Goal: Task Accomplishment & Management: Complete application form

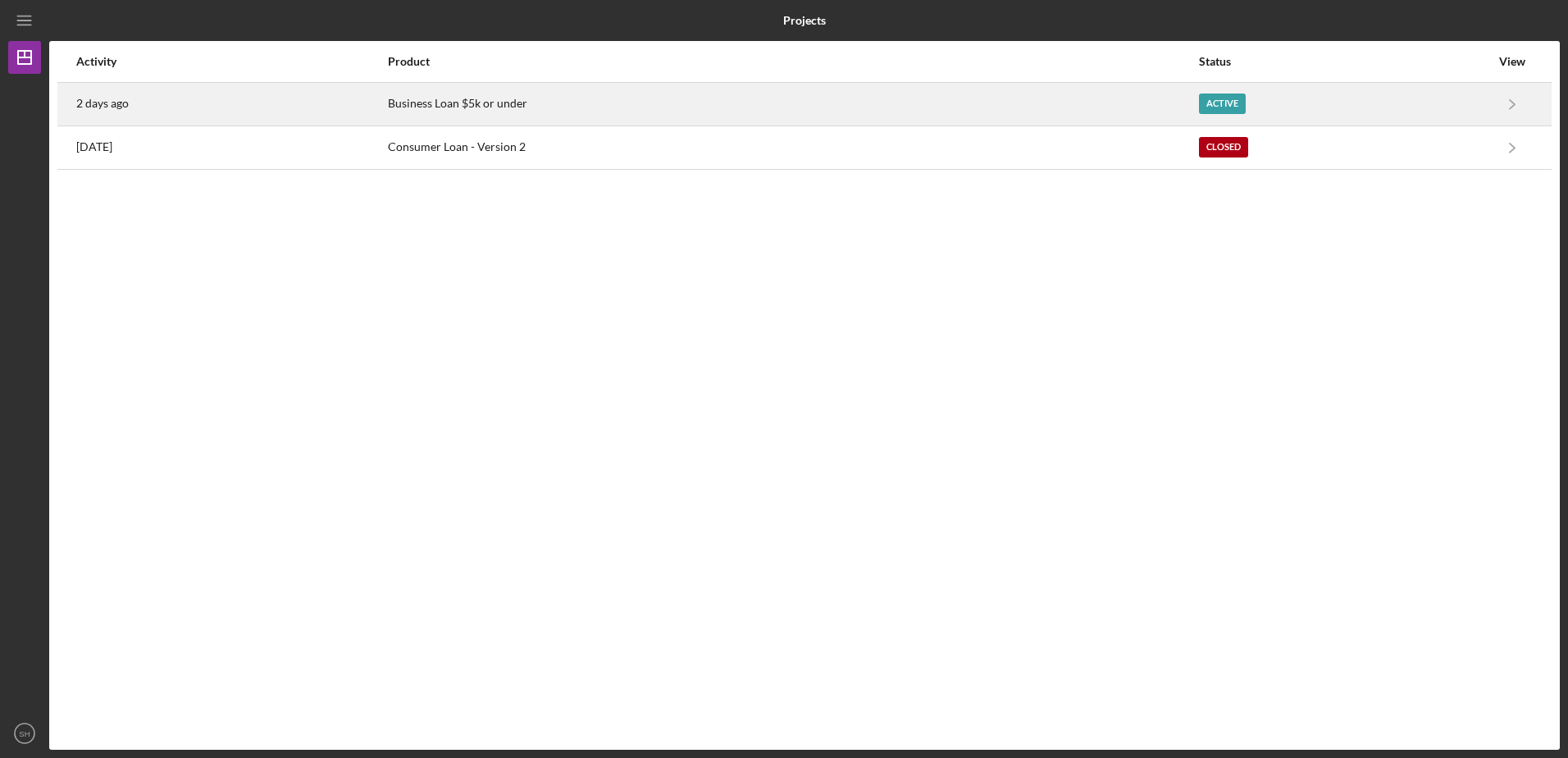
click at [470, 106] on div "Business Loan $5k or under" at bounding box center [793, 104] width 811 height 41
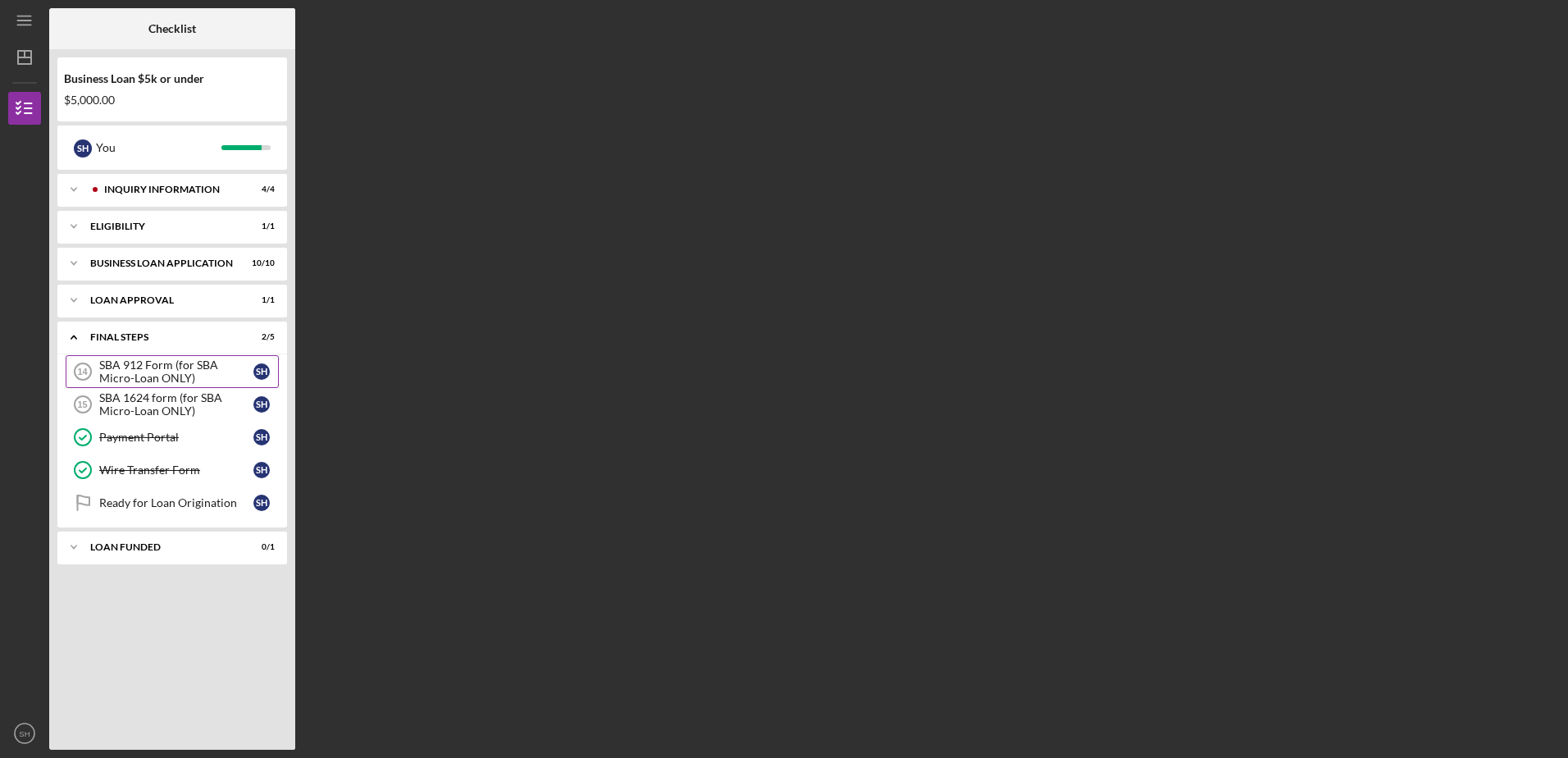
click at [134, 369] on div "SBA 912 Form (for SBA Micro-Loan ONLY)" at bounding box center [176, 371] width 154 height 27
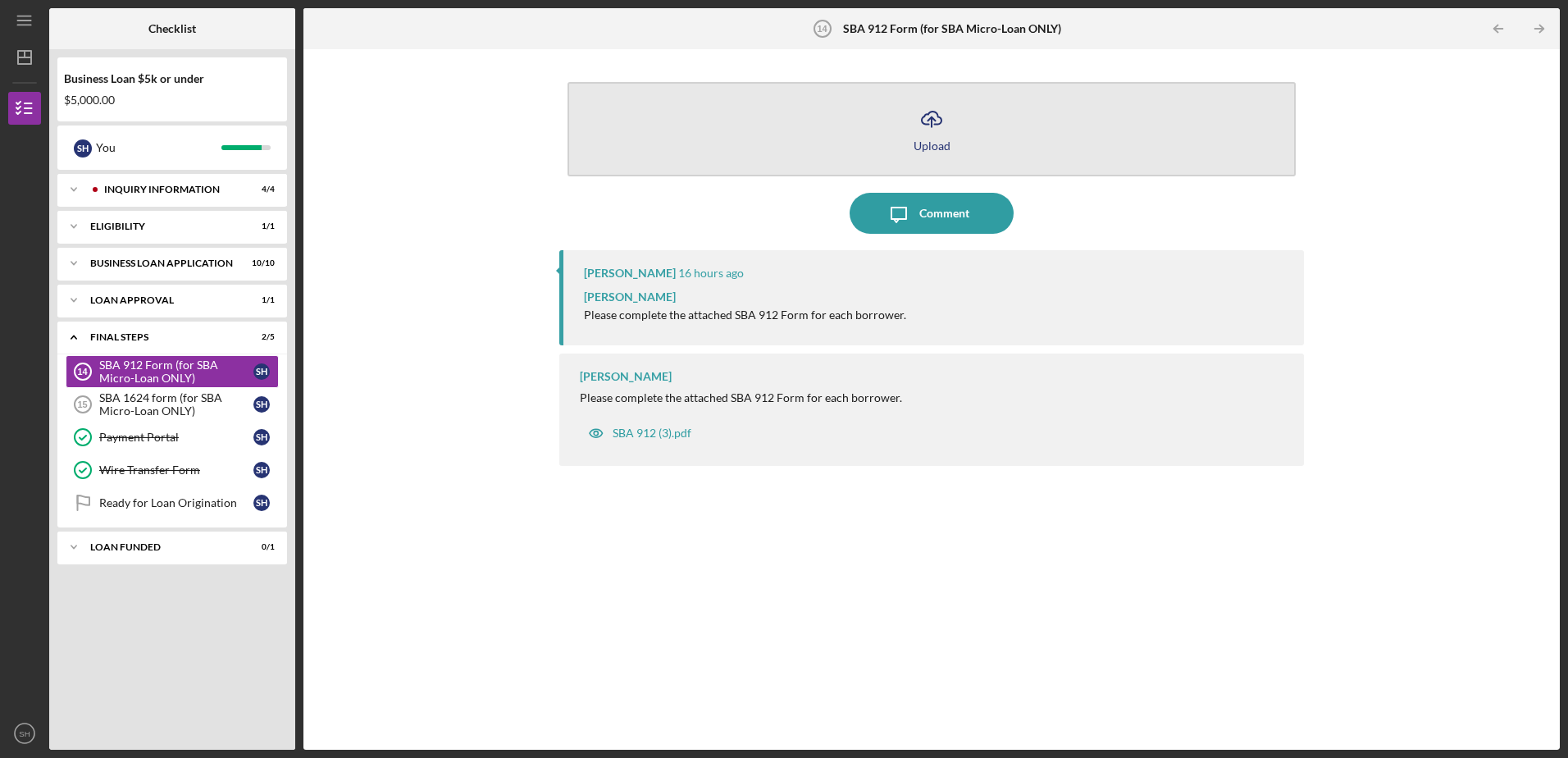
click at [936, 139] on div "Upload" at bounding box center [932, 145] width 37 height 12
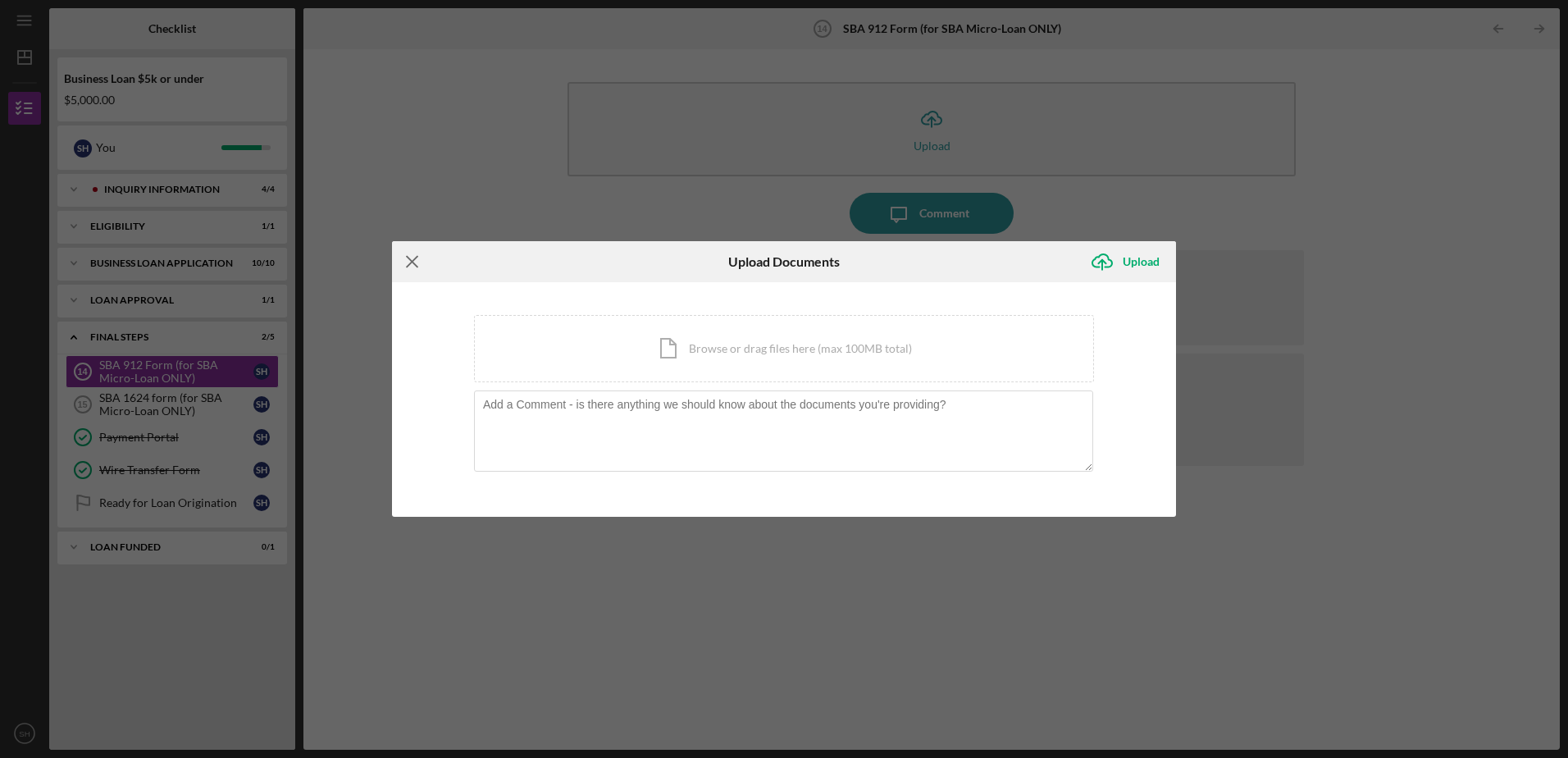
click at [415, 259] on line at bounding box center [412, 262] width 11 height 11
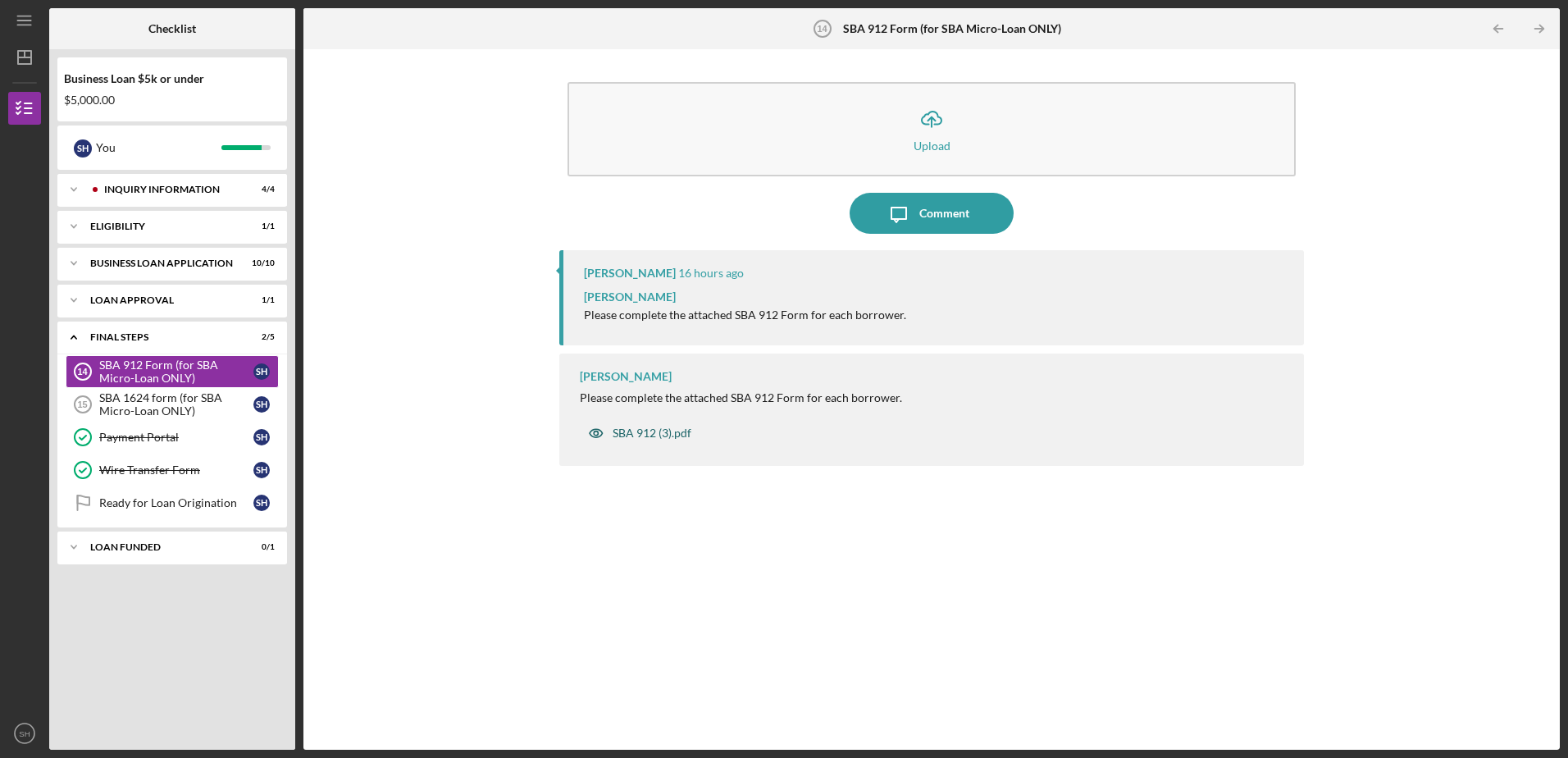
click at [653, 429] on div "SBA 912 (3).pdf" at bounding box center [652, 433] width 79 height 13
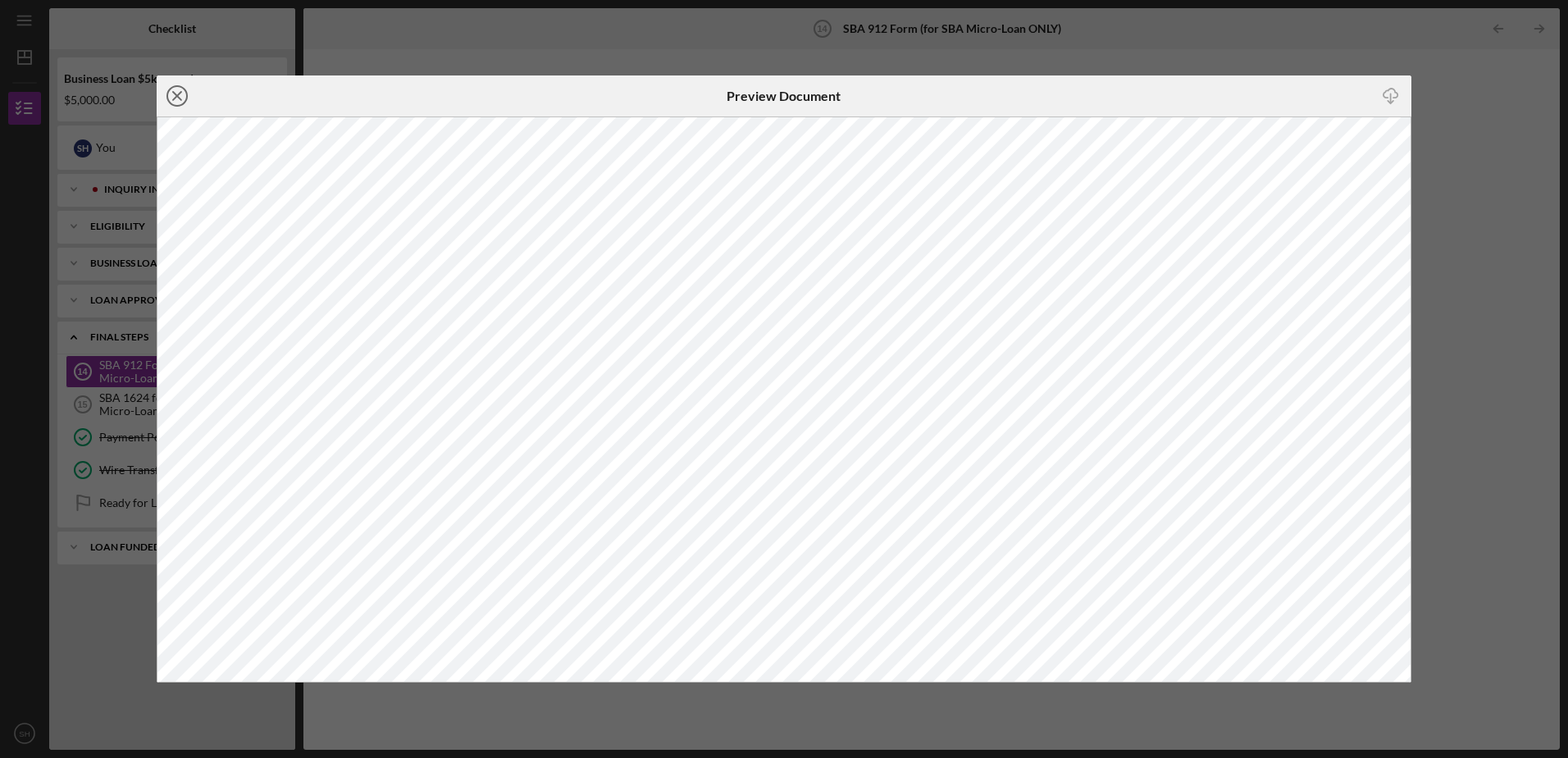
click at [174, 96] on icon "Icon/Close" at bounding box center [177, 95] width 41 height 41
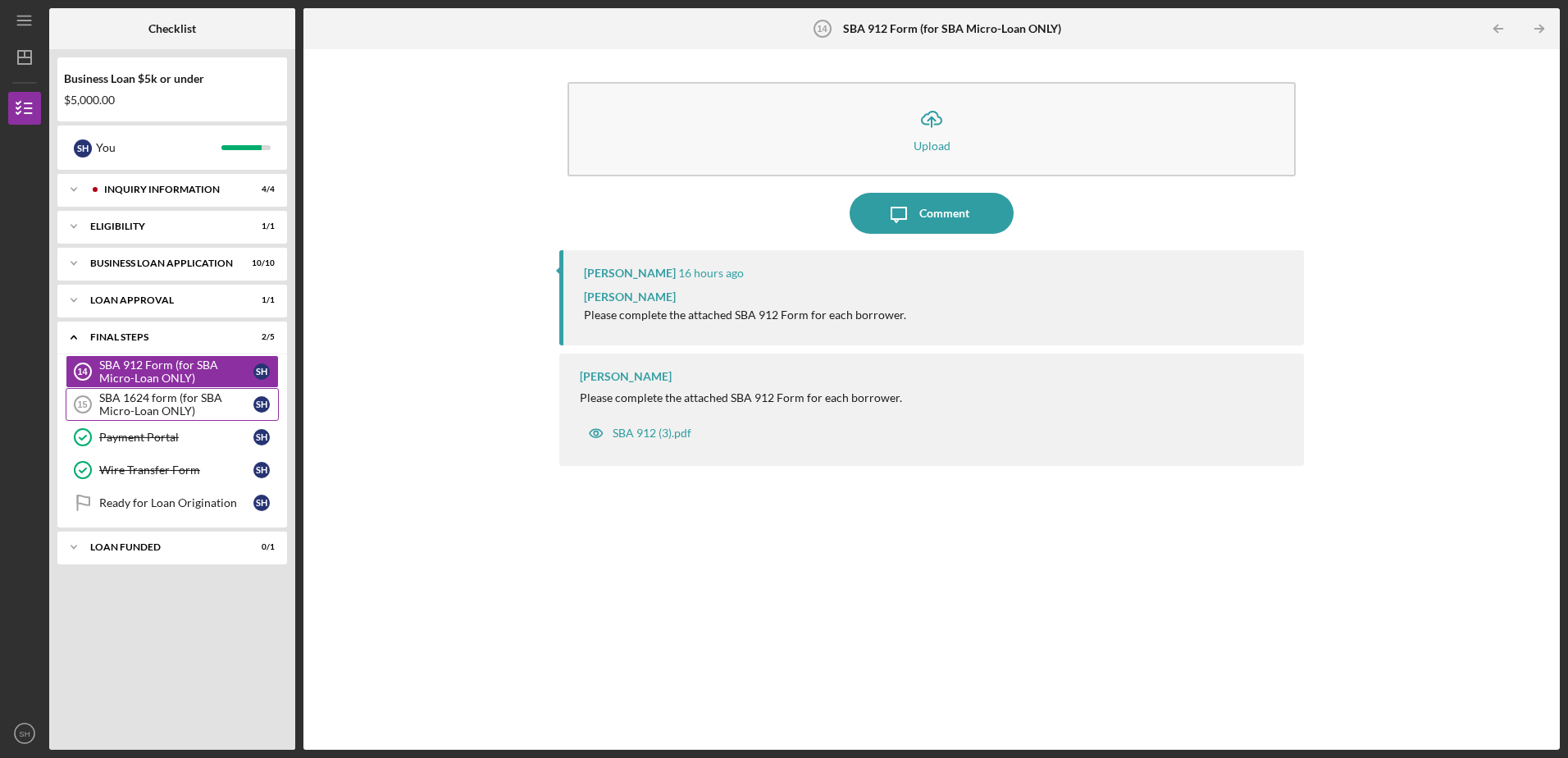
click at [158, 403] on div "SBA 1624 form (for SBA Micro-Loan ONLY)" at bounding box center [176, 404] width 154 height 27
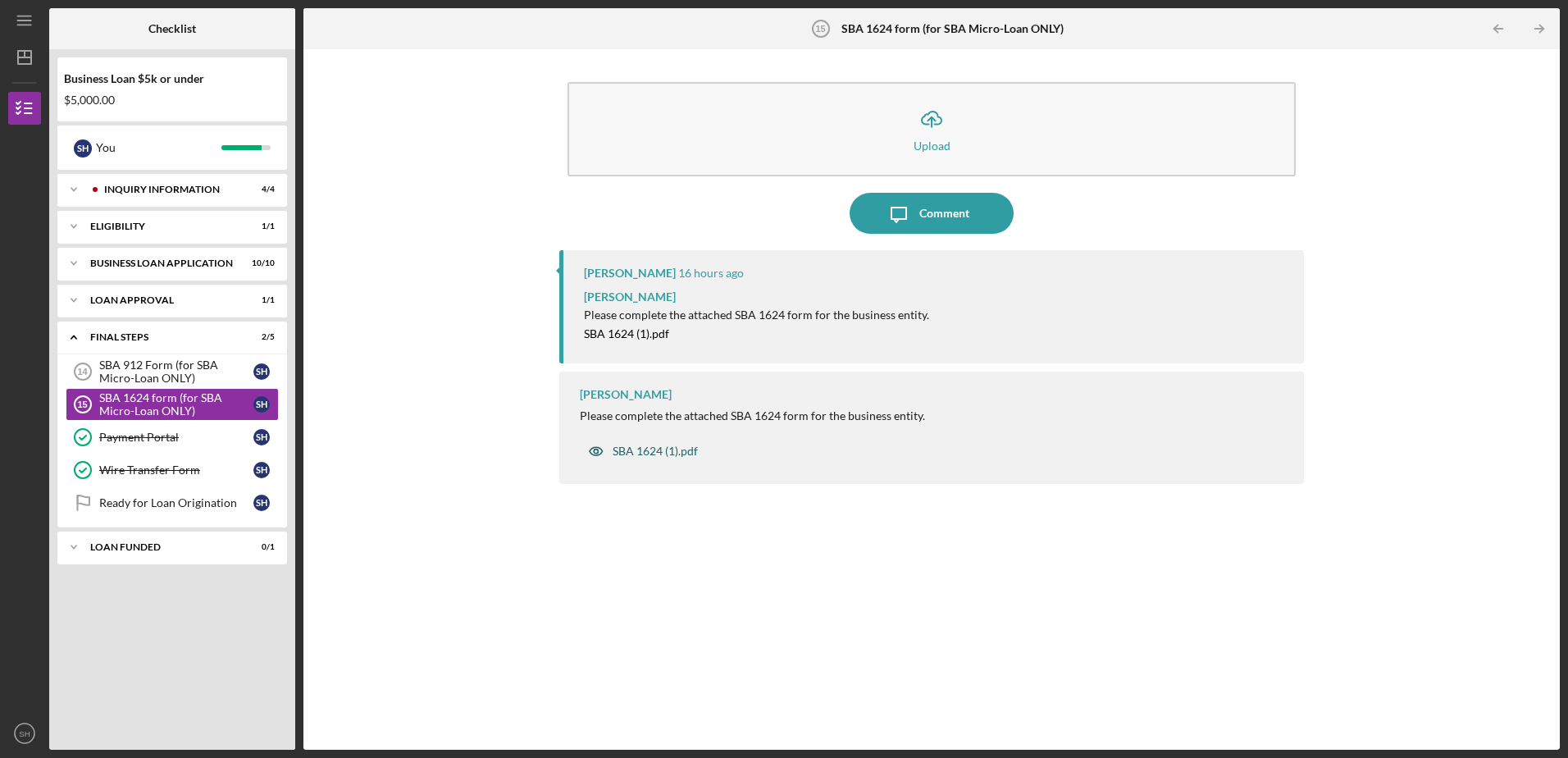
click at [646, 440] on div "SBA 1624 (1).pdf" at bounding box center [644, 451] width 127 height 33
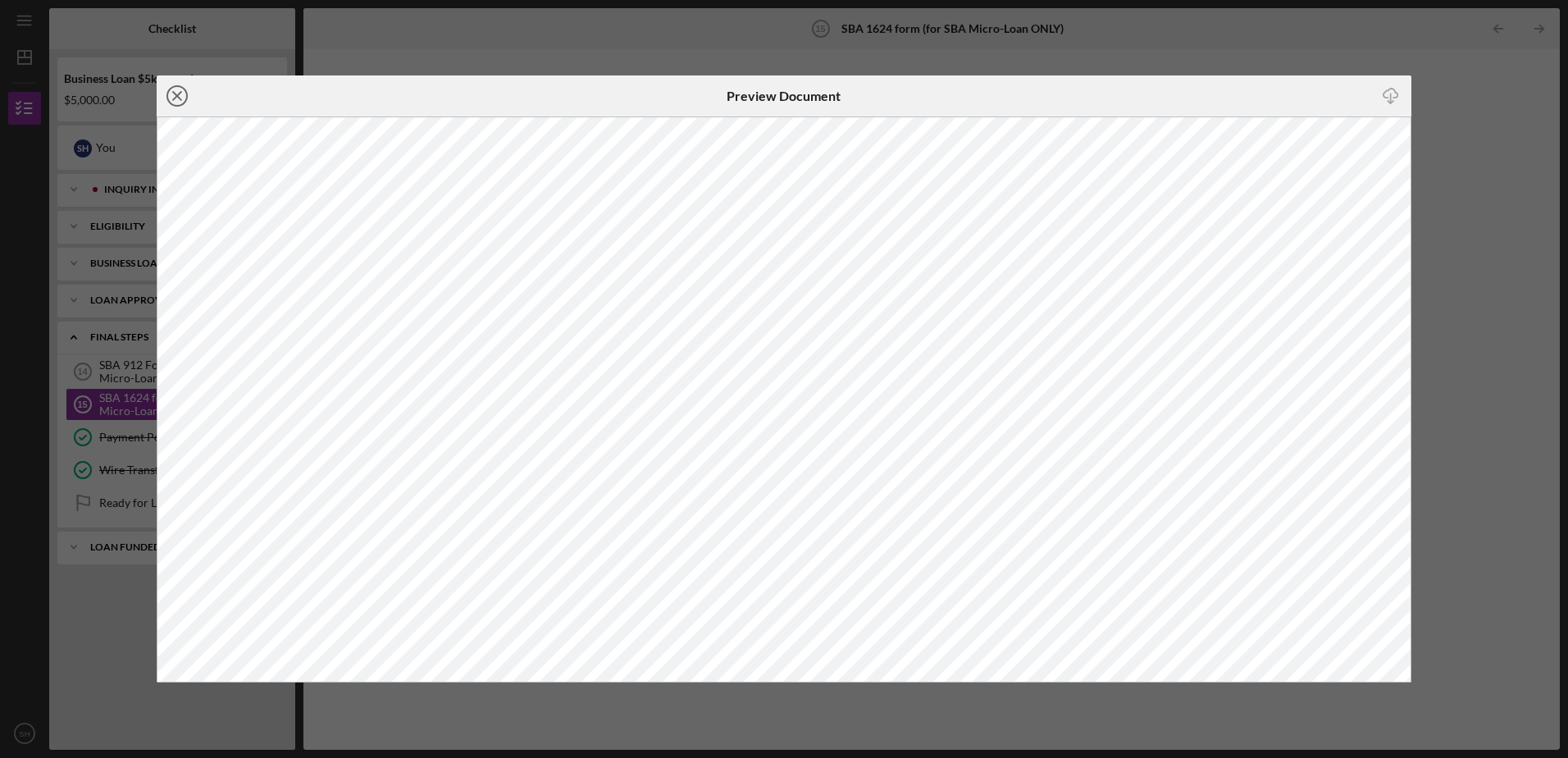
click at [181, 95] on icon "Icon/Close" at bounding box center [177, 95] width 41 height 41
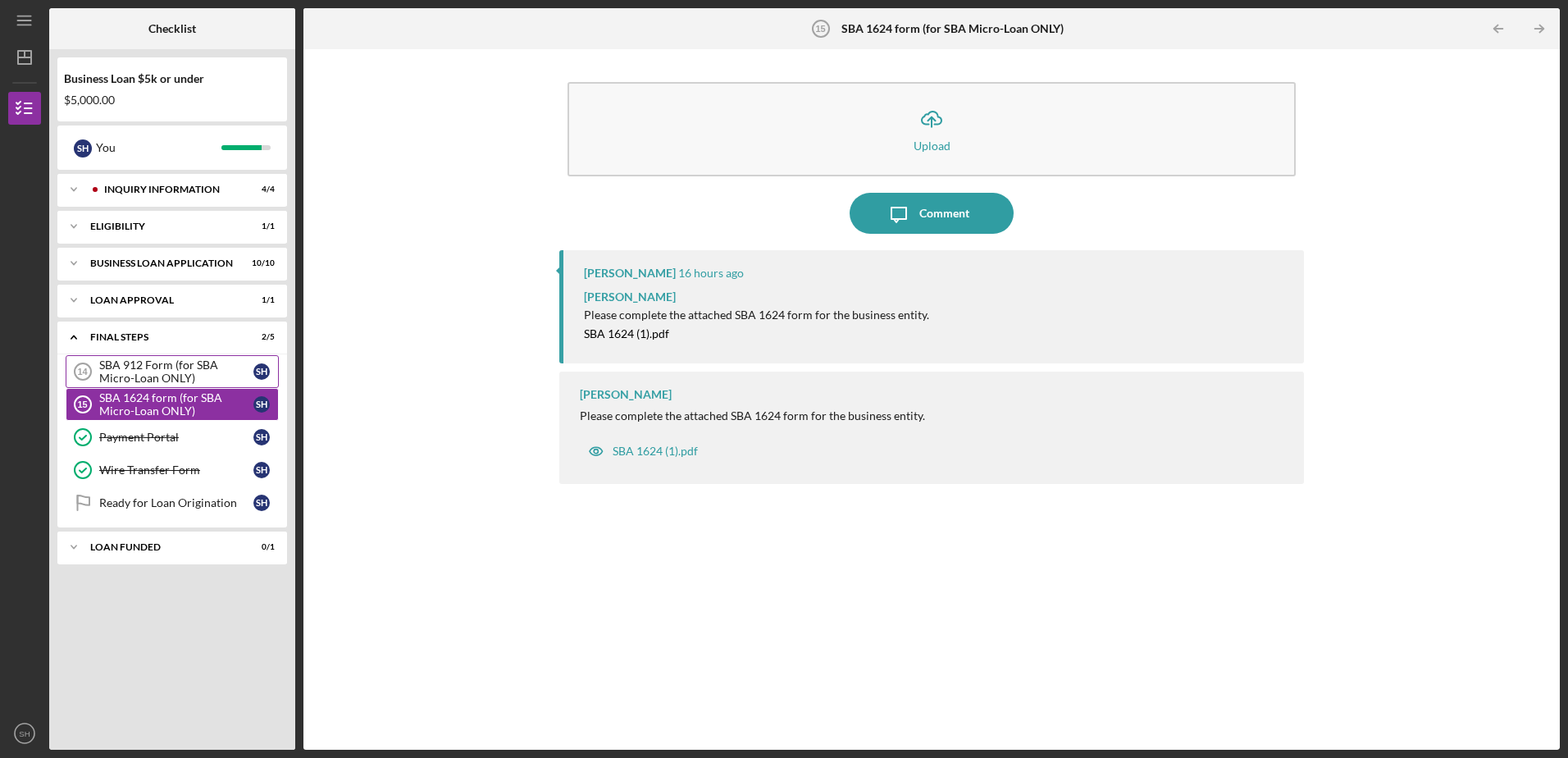
click at [161, 375] on div "SBA 912 Form (for SBA Micro-Loan ONLY)" at bounding box center [176, 371] width 154 height 27
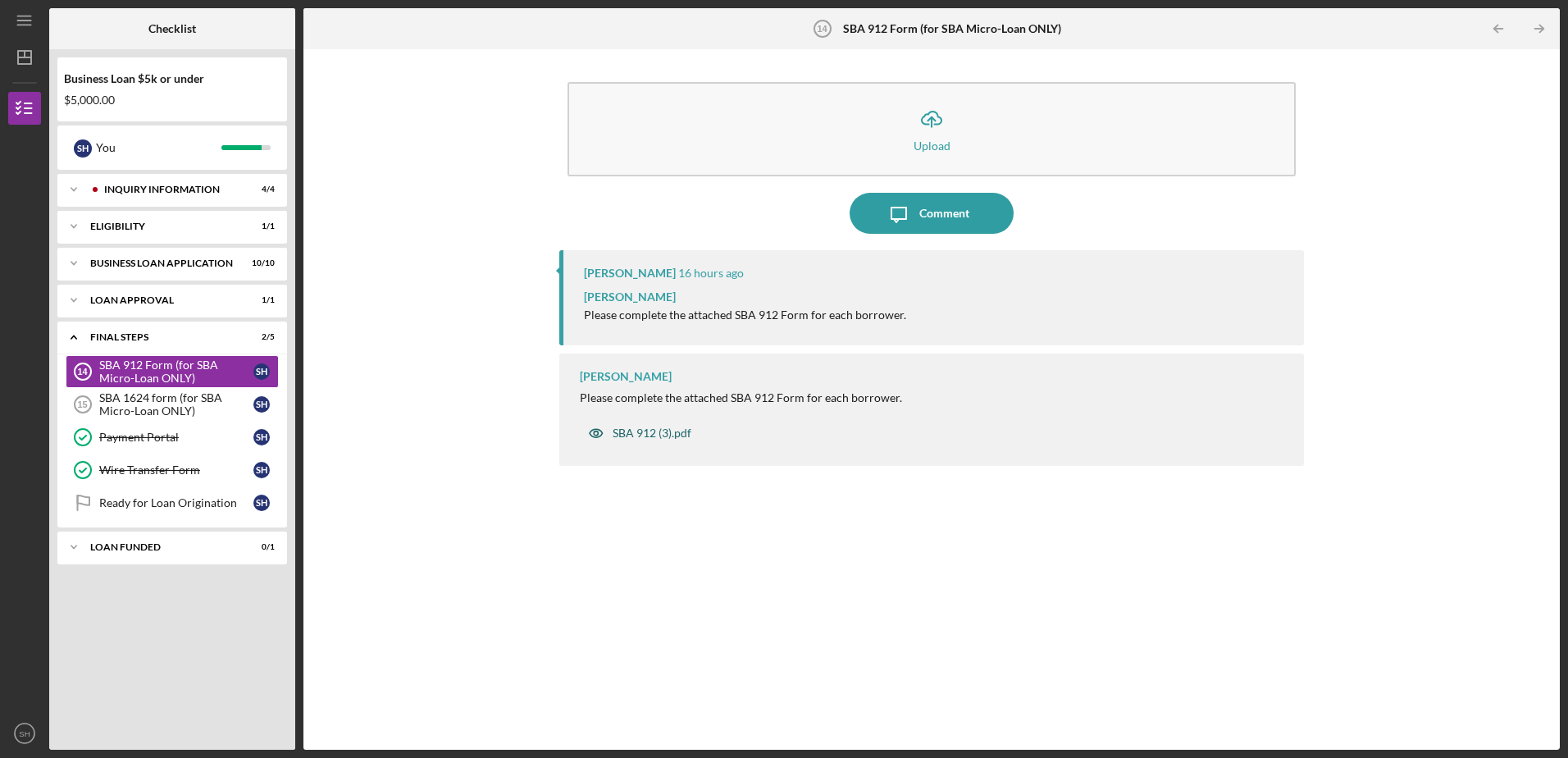
click at [643, 433] on div "SBA 912 (3).pdf" at bounding box center [652, 433] width 79 height 13
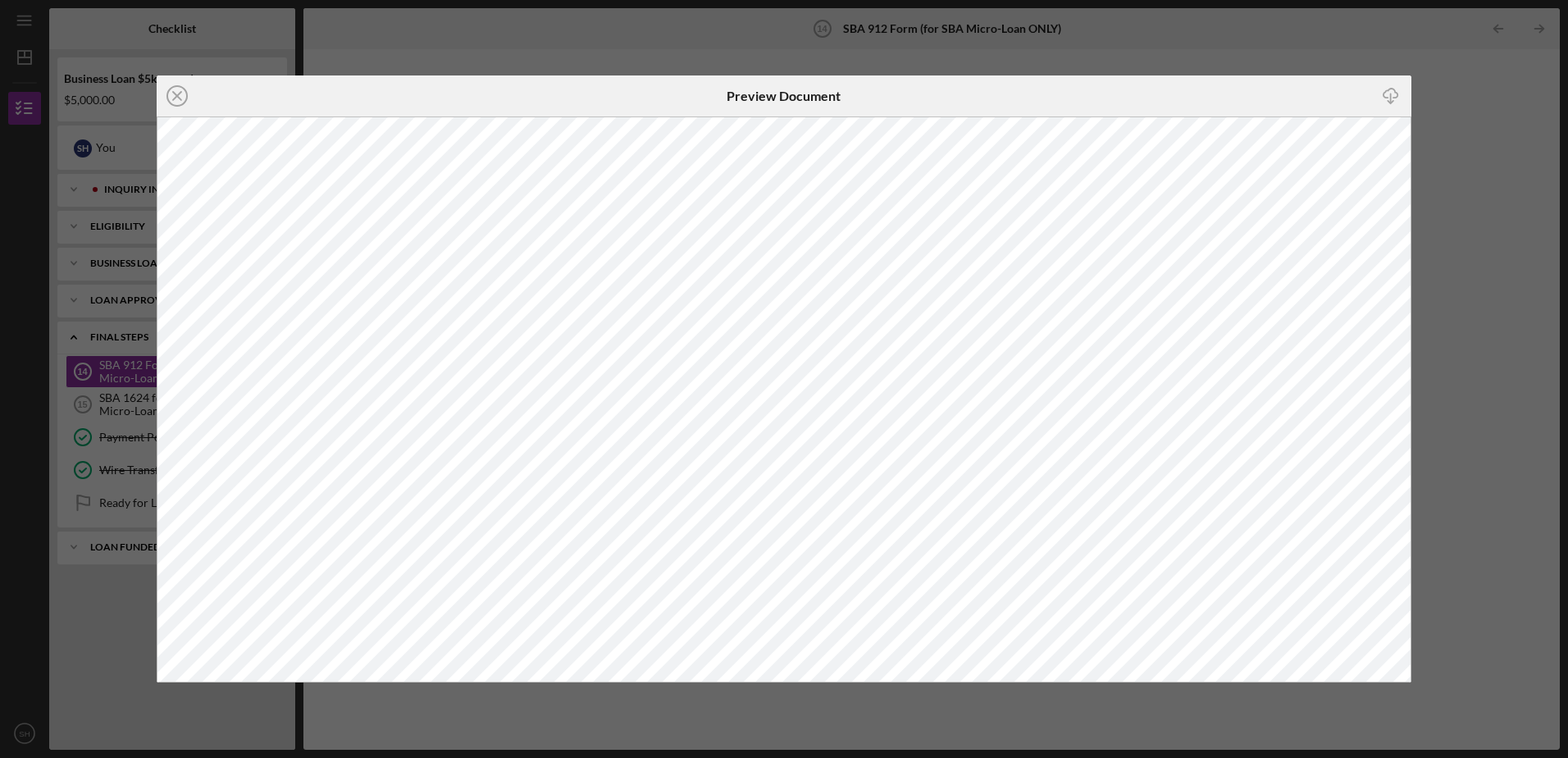
click at [397, 63] on div "Icon/Close Preview Document Icon/Download" at bounding box center [784, 379] width 1568 height 758
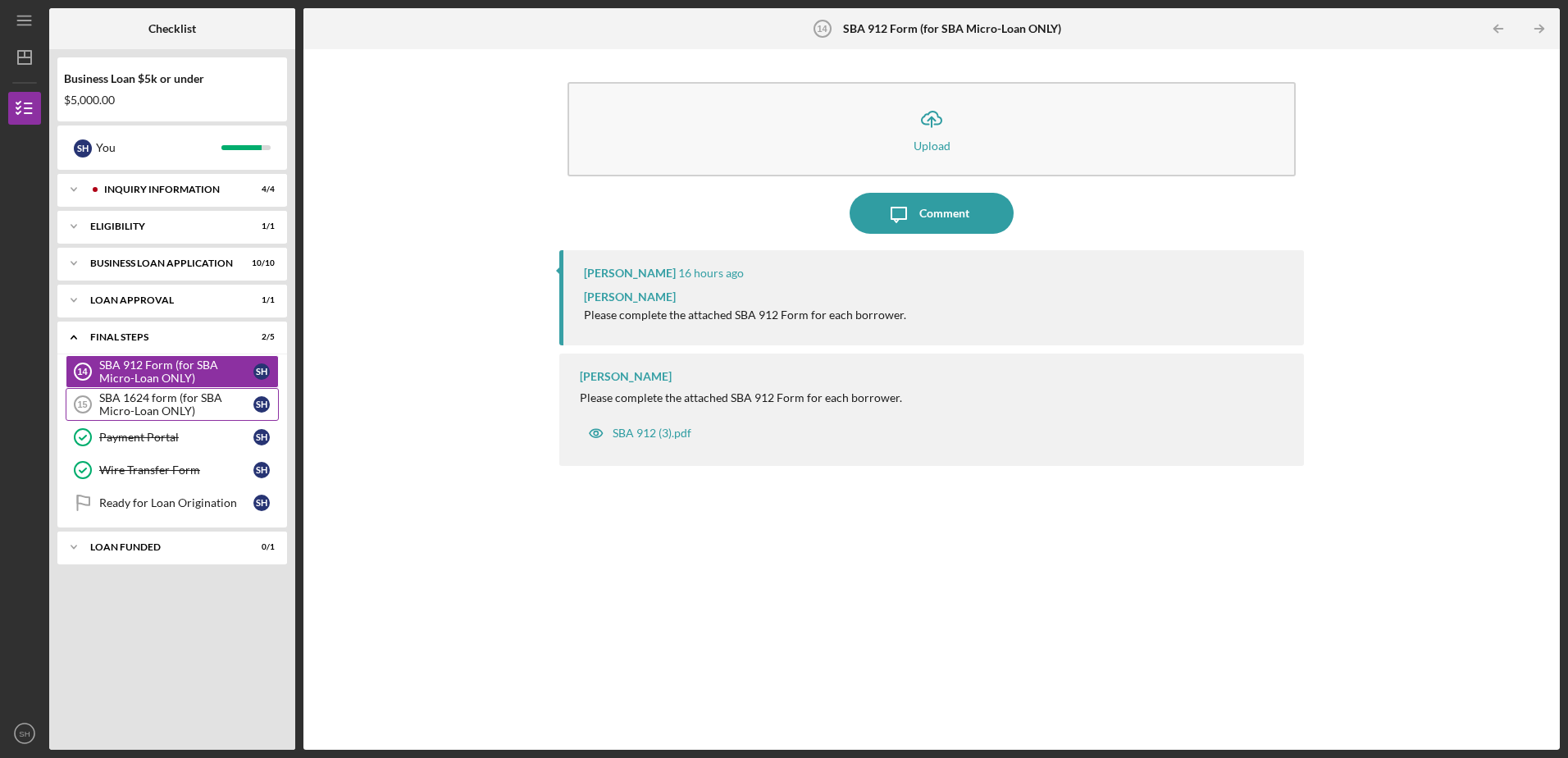
click at [170, 402] on div "SBA 1624 form (for SBA Micro-Loan ONLY)" at bounding box center [176, 404] width 154 height 27
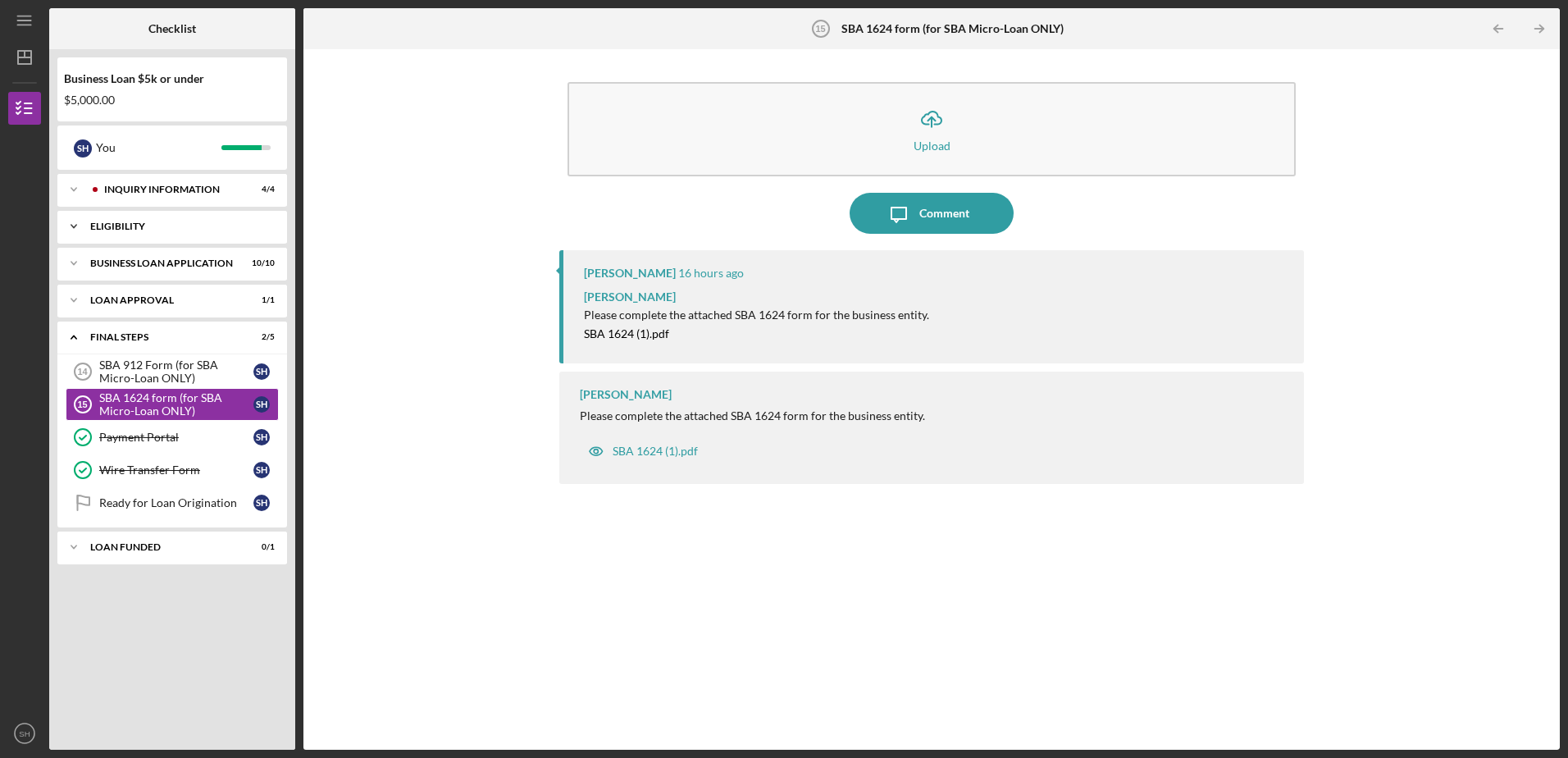
click at [155, 217] on div "Icon/Expander Eligibility 1 / 1" at bounding box center [173, 227] width 230 height 33
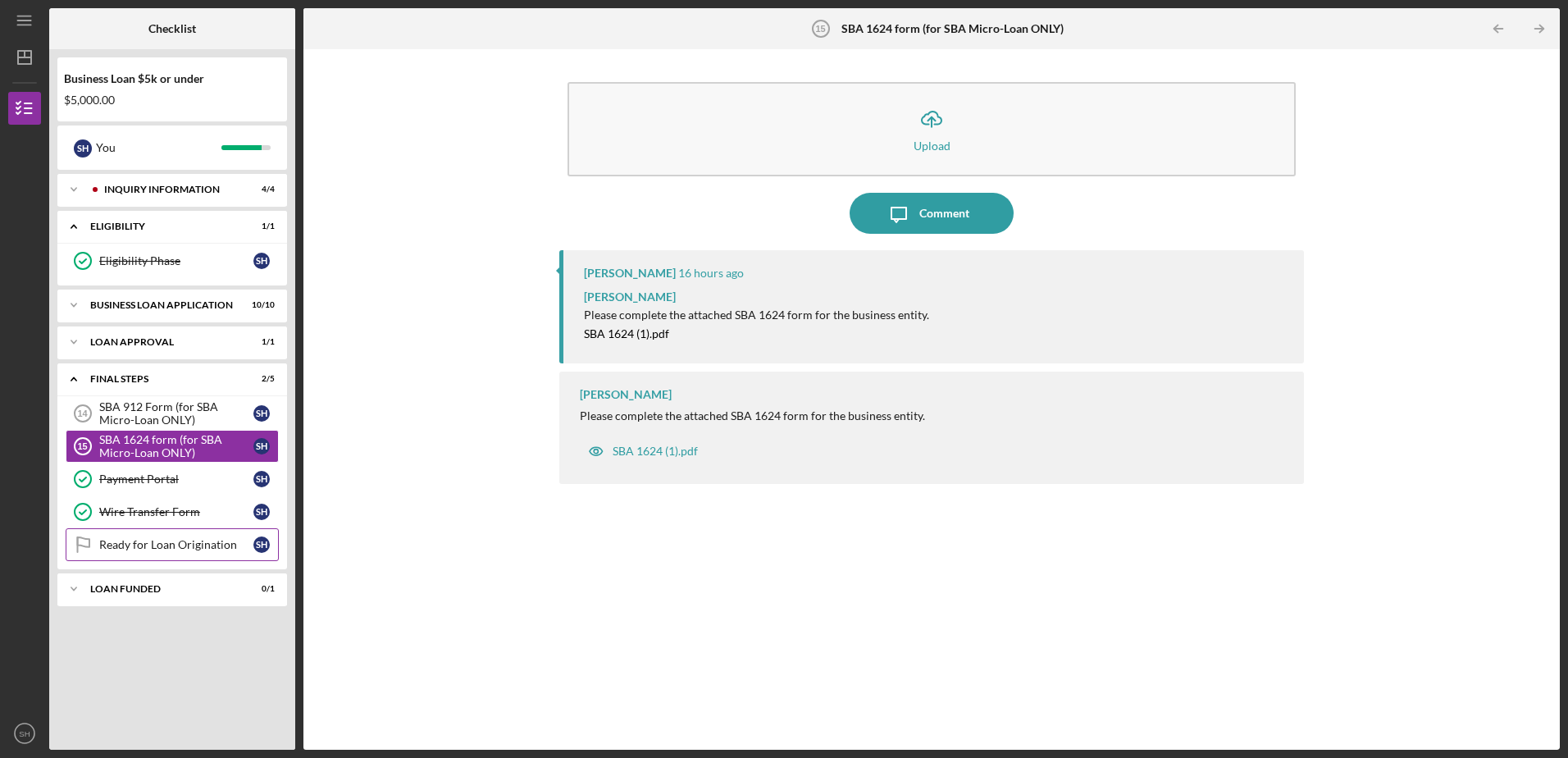
click at [151, 542] on div "Ready for Loan Origination" at bounding box center [176, 544] width 154 height 13
